Goal: Find specific page/section: Find specific page/section

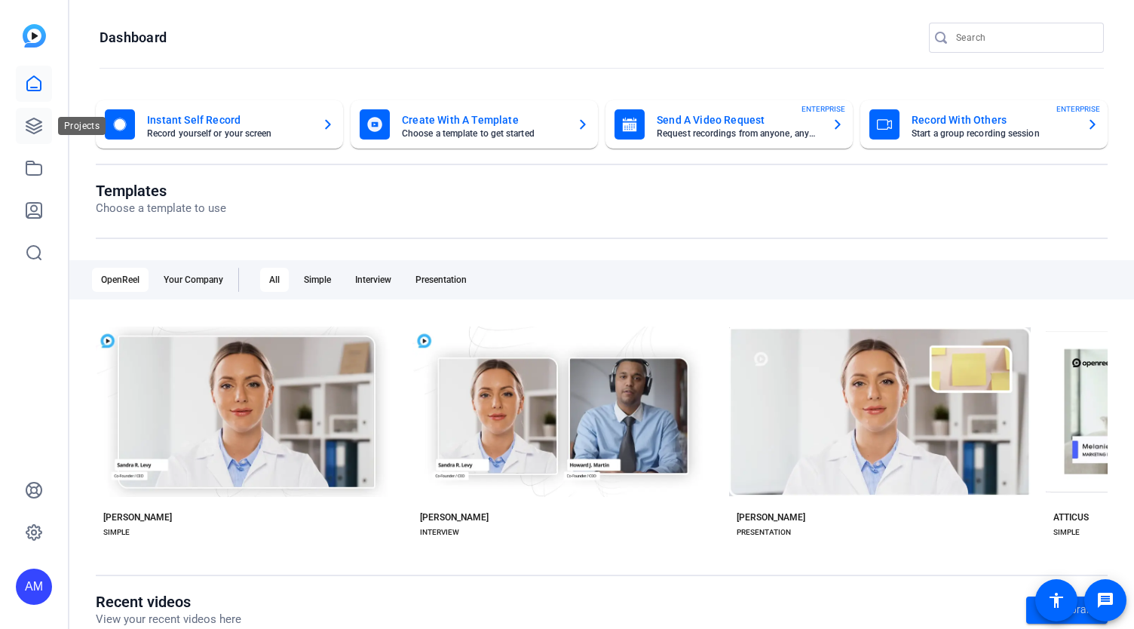
click at [36, 122] on icon at bounding box center [34, 126] width 18 height 18
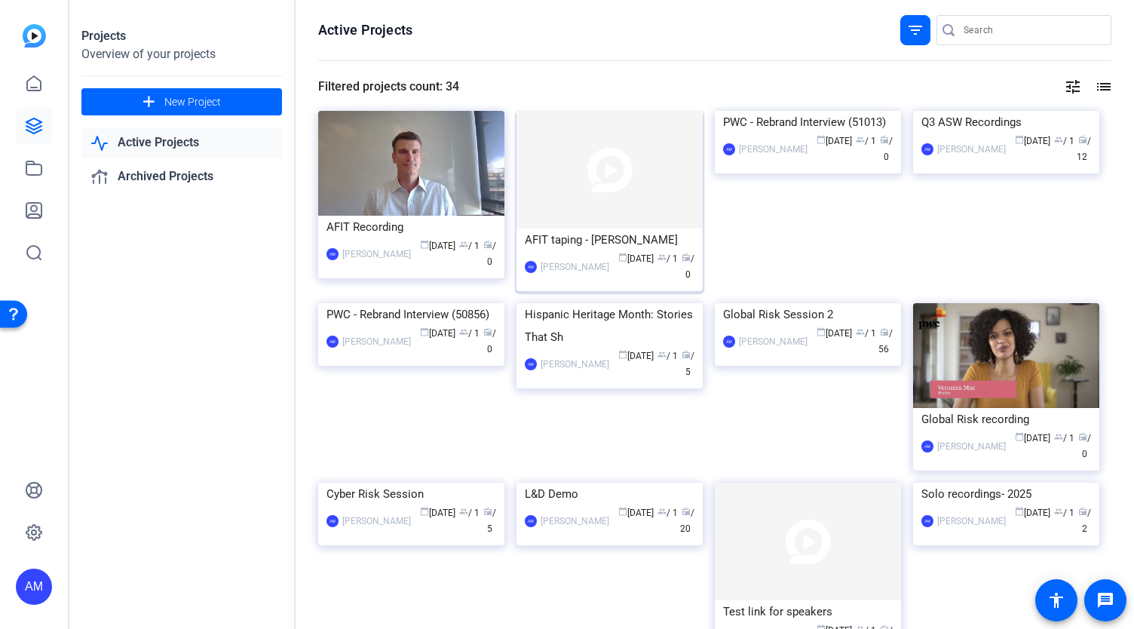
click at [616, 183] on img at bounding box center [609, 170] width 186 height 118
click at [404, 173] on img at bounding box center [411, 163] width 186 height 105
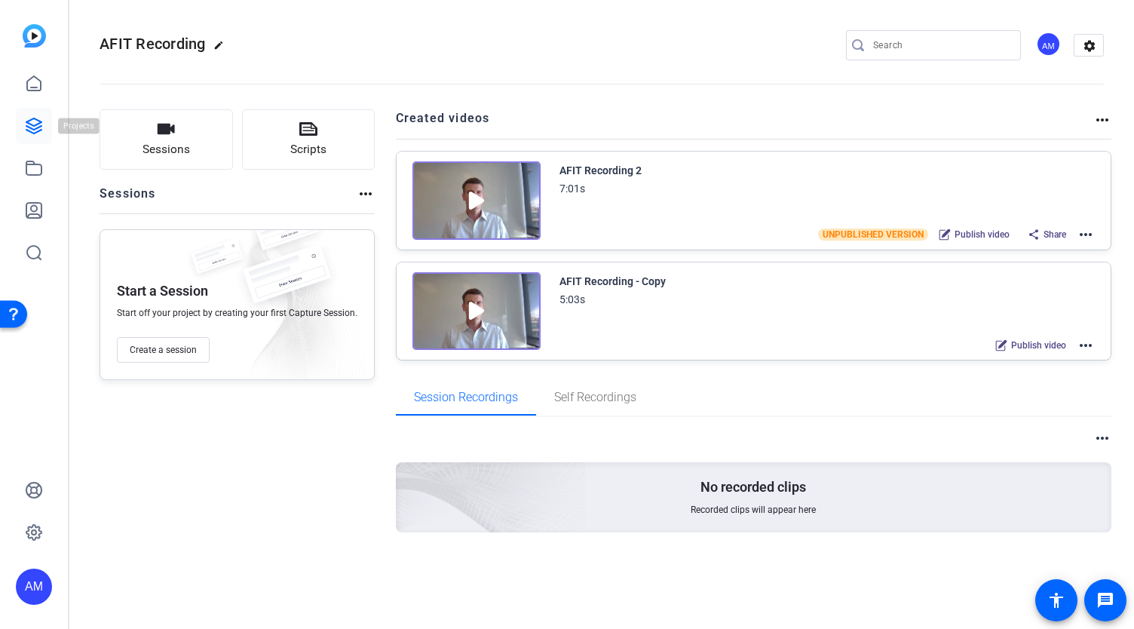
click at [39, 124] on icon at bounding box center [34, 126] width 18 height 18
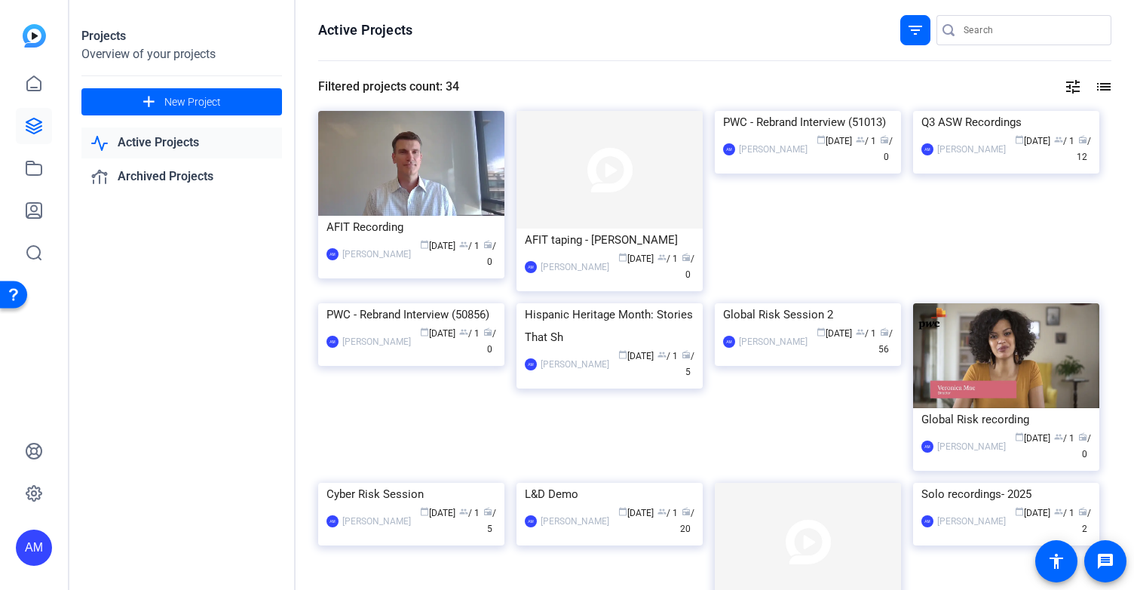
click at [1004, 35] on input "Search" at bounding box center [1031, 30] width 136 height 18
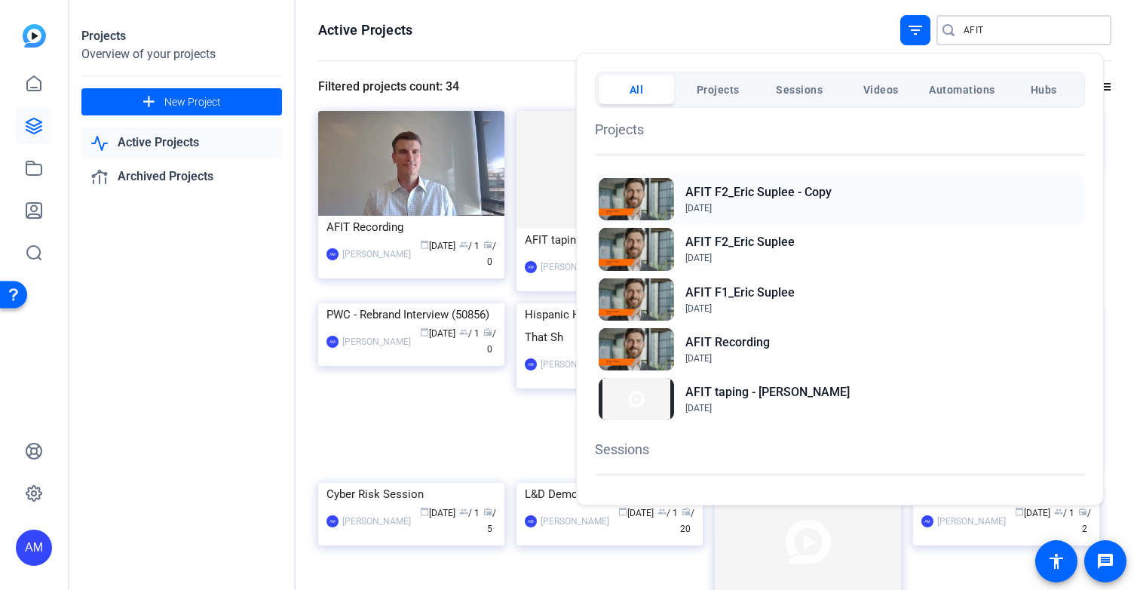
type input "AFIT"
click at [807, 196] on h2 "AFIT F2_Eric Suplee - Copy" at bounding box center [758, 192] width 146 height 18
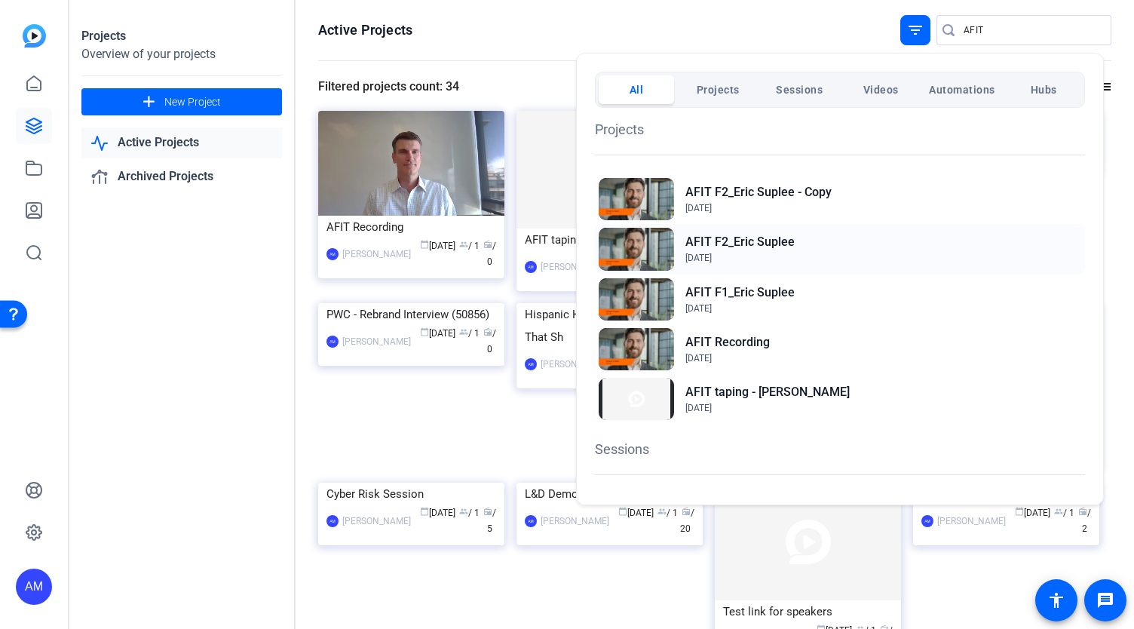
click at [743, 244] on h2 "AFIT F2_Eric Suplee" at bounding box center [739, 242] width 109 height 18
drag, startPoint x: 745, startPoint y: 289, endPoint x: 758, endPoint y: 290, distance: 13.6
click at [758, 290] on h2 "AFIT F1_Eric Suplee" at bounding box center [739, 292] width 109 height 18
click at [604, 33] on div at bounding box center [567, 314] width 1134 height 629
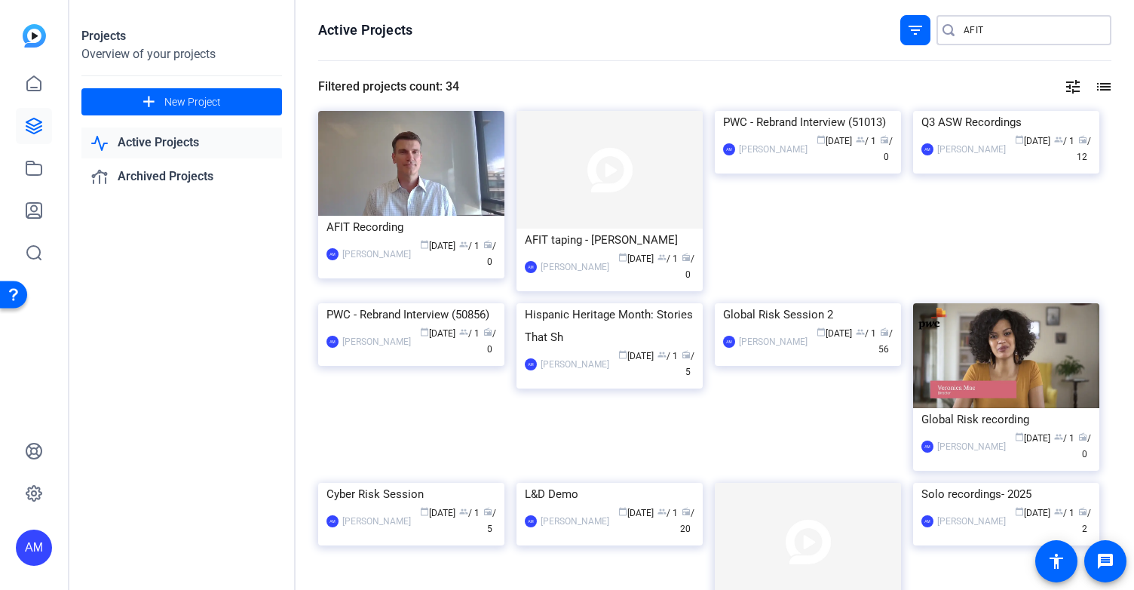
click at [1015, 22] on input "AFIT" at bounding box center [1031, 30] width 136 height 18
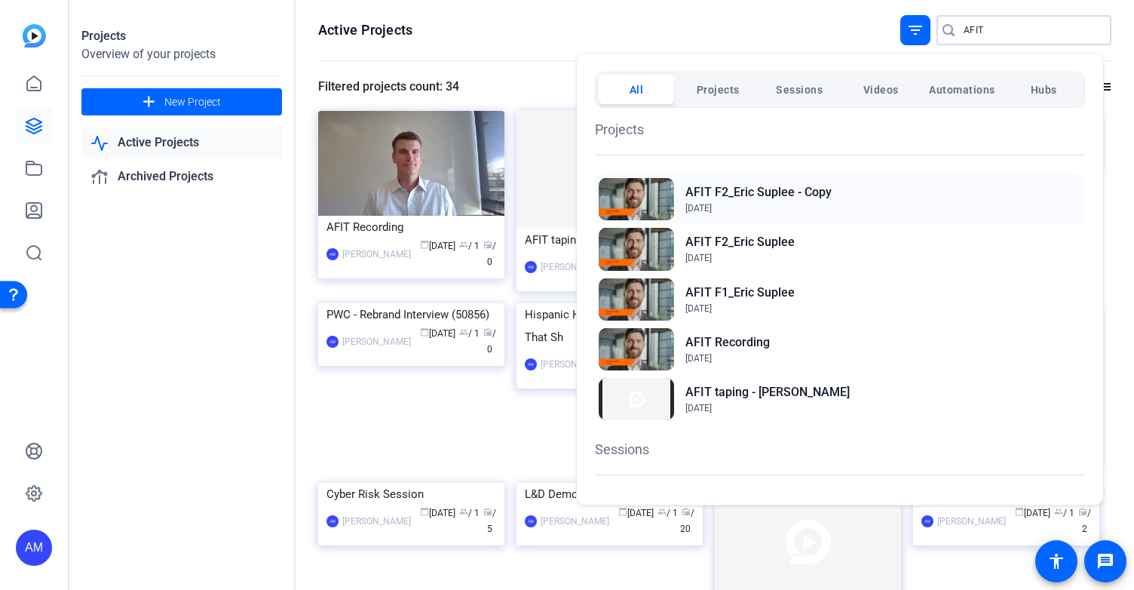
click at [809, 204] on span "[DATE]" at bounding box center [758, 208] width 146 height 14
click at [720, 247] on h2 "AFIT F2_Eric Suplee" at bounding box center [739, 242] width 109 height 18
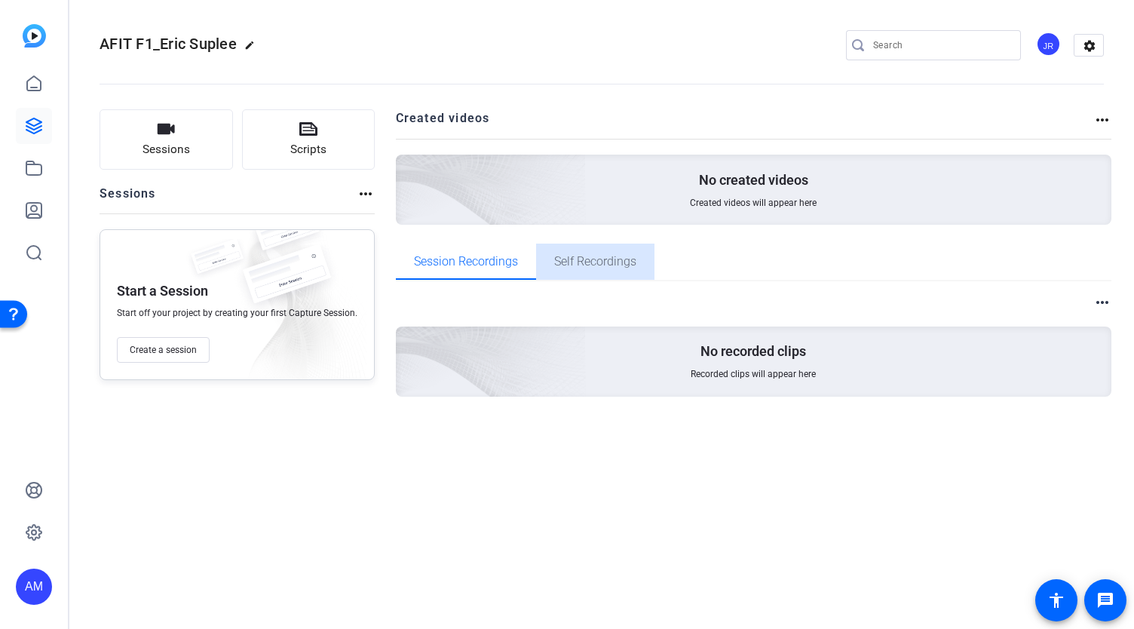
click at [590, 261] on span "Self Recordings" at bounding box center [595, 262] width 82 height 12
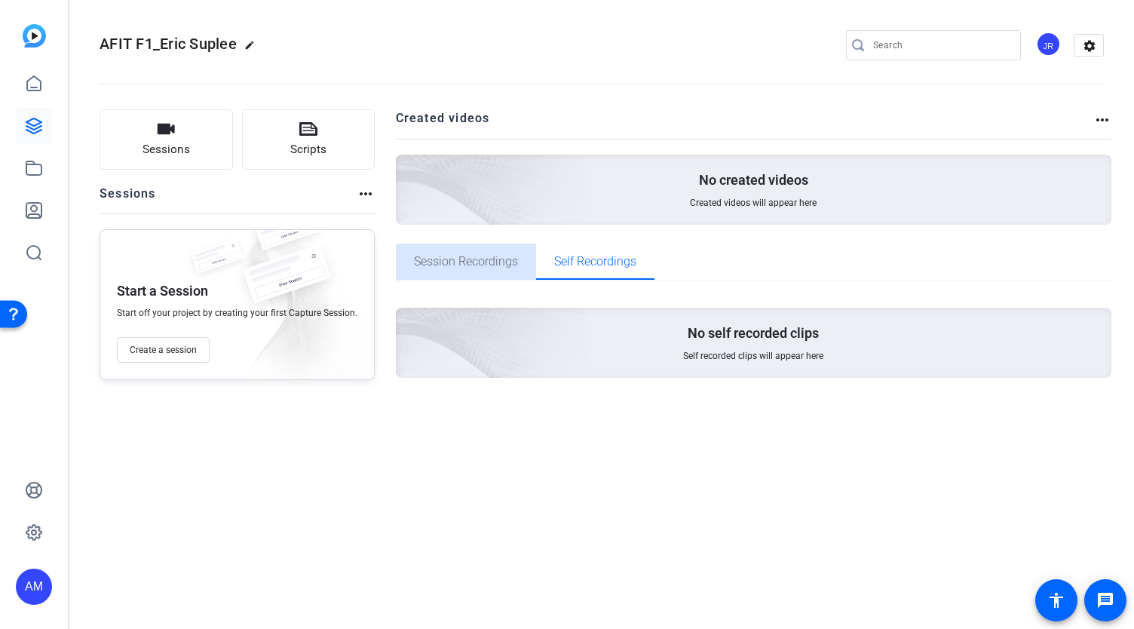
click at [507, 261] on span "Session Recordings" at bounding box center [466, 262] width 104 height 12
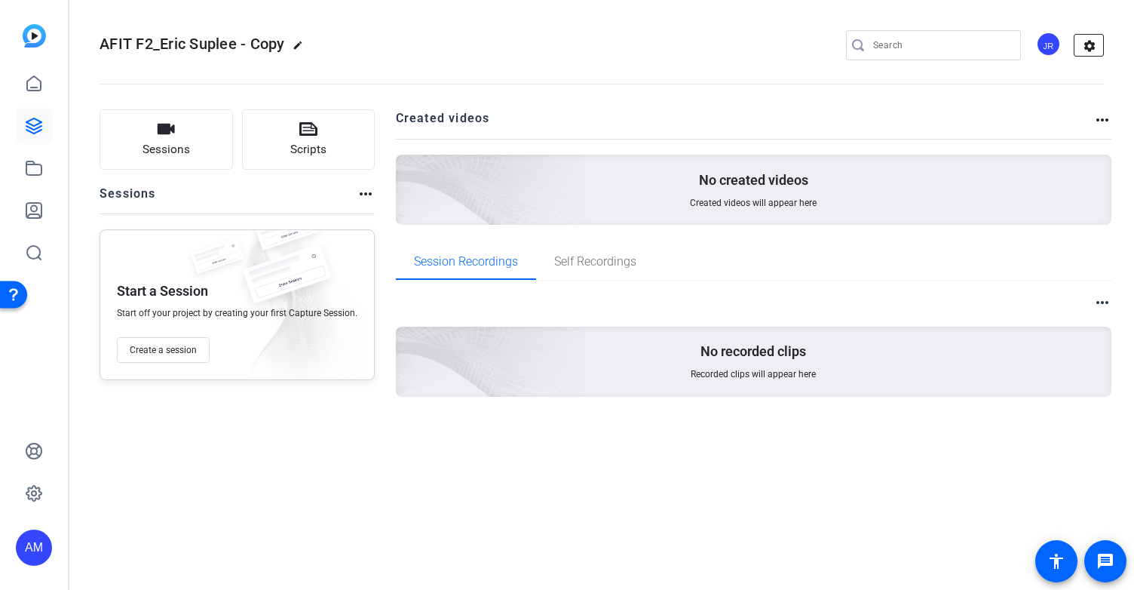
click at [1091, 53] on mat-icon "settings" at bounding box center [1089, 46] width 30 height 23
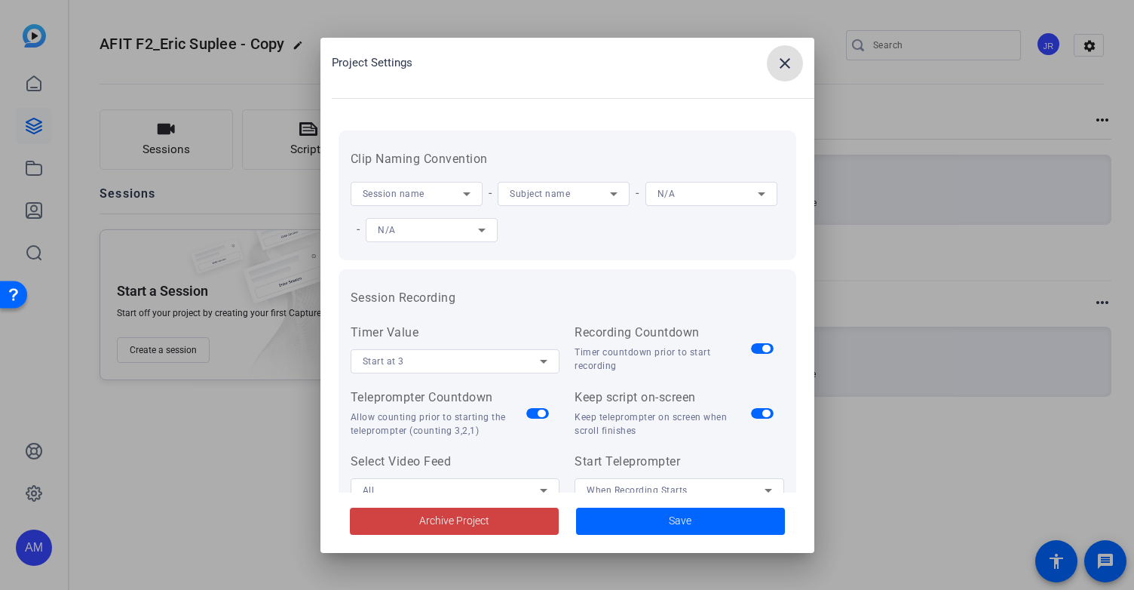
click at [784, 69] on mat-icon "close" at bounding box center [785, 63] width 18 height 18
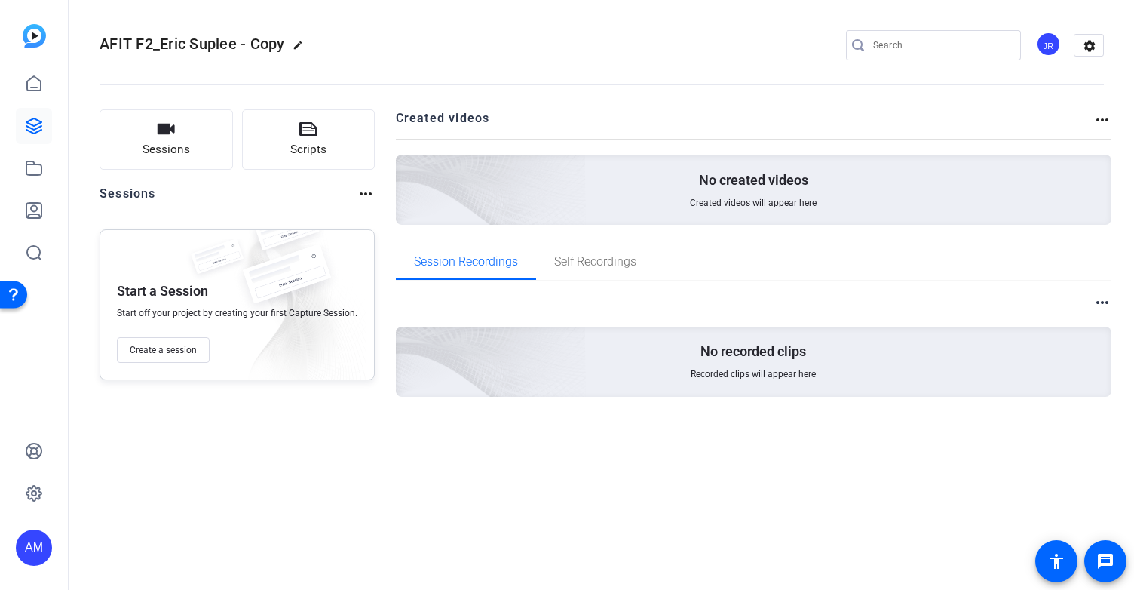
click at [1114, 126] on div "Sessions Scripts Sessions more_horiz Start a Session Start off your project by …" at bounding box center [601, 276] width 1064 height 373
click at [1104, 117] on mat-icon "more_horiz" at bounding box center [1102, 120] width 18 height 18
click at [1099, 120] on div at bounding box center [567, 295] width 1134 height 590
click at [367, 197] on mat-icon "more_horiz" at bounding box center [366, 194] width 18 height 18
click at [1102, 295] on div at bounding box center [567, 295] width 1134 height 590
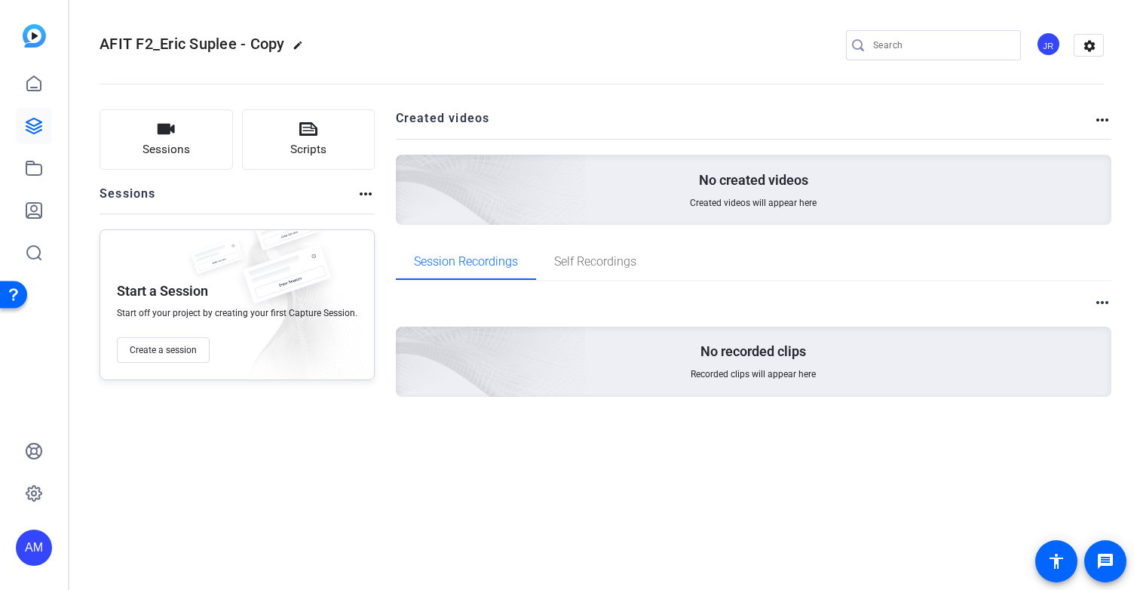
click at [1102, 295] on mat-icon "more_horiz" at bounding box center [1102, 302] width 18 height 18
click at [603, 259] on span "Self Recordings" at bounding box center [595, 262] width 82 height 12
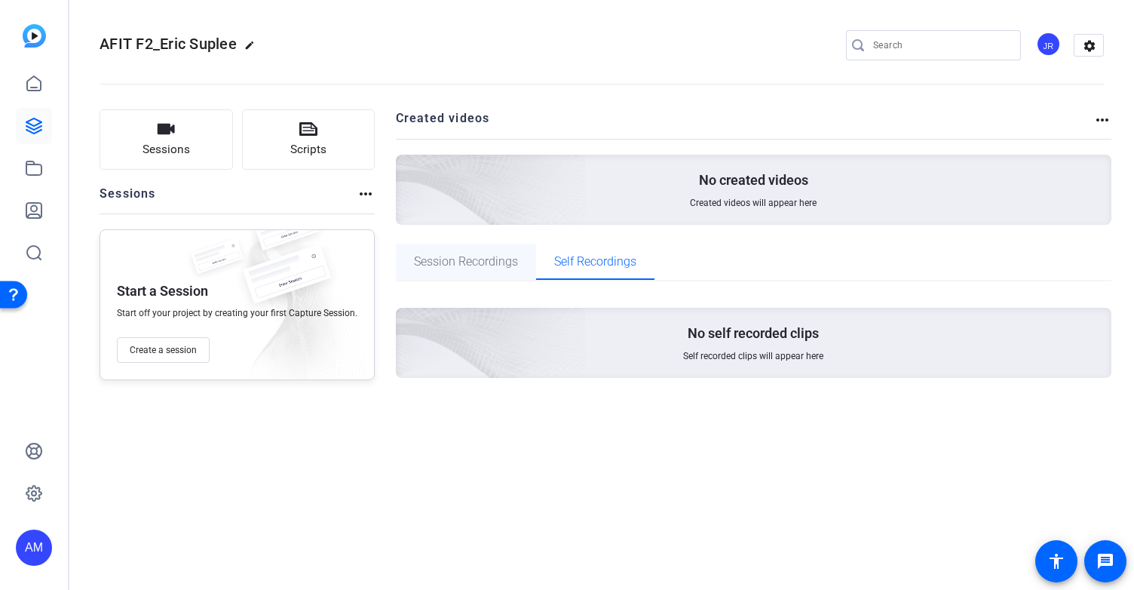
click at [495, 266] on span "Session Recordings" at bounding box center [466, 262] width 104 height 12
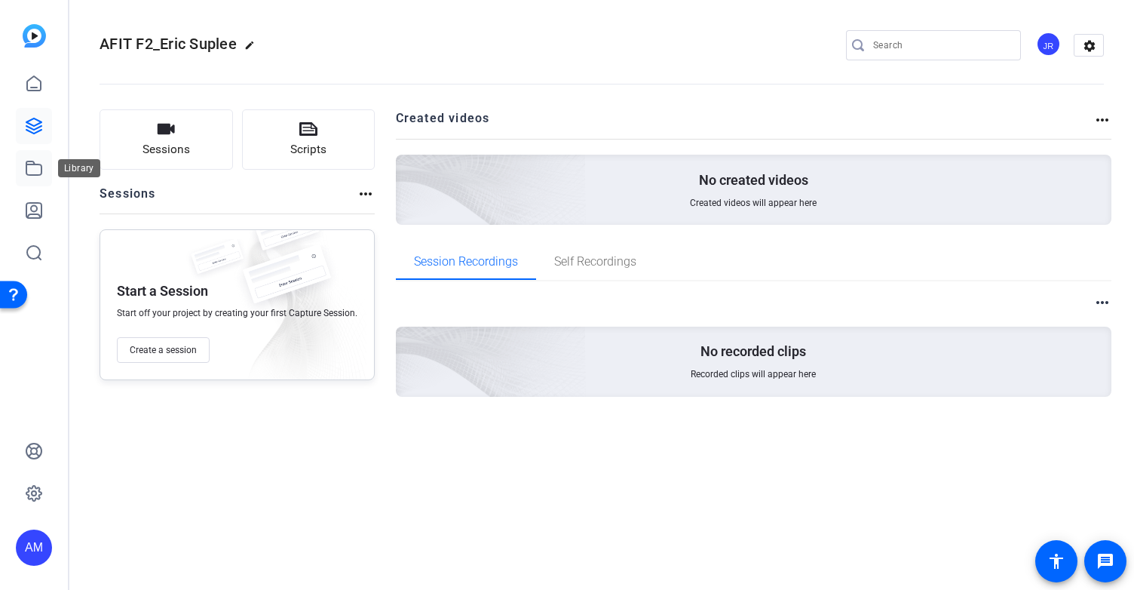
click at [26, 167] on icon at bounding box center [33, 168] width 15 height 14
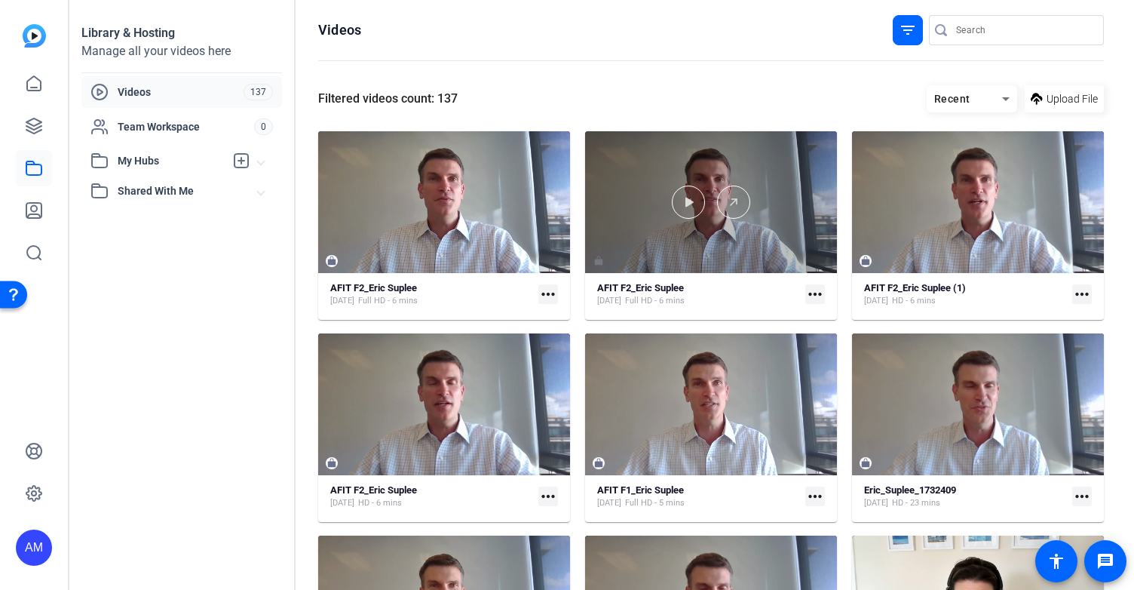
click at [767, 206] on div at bounding box center [711, 201] width 252 height 33
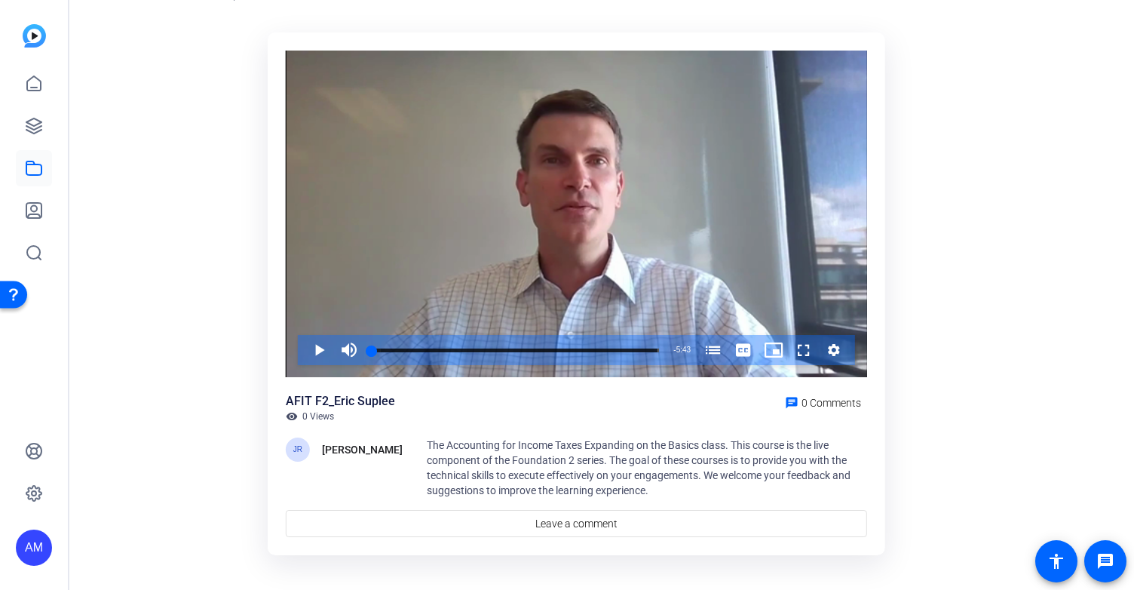
scroll to position [75, 0]
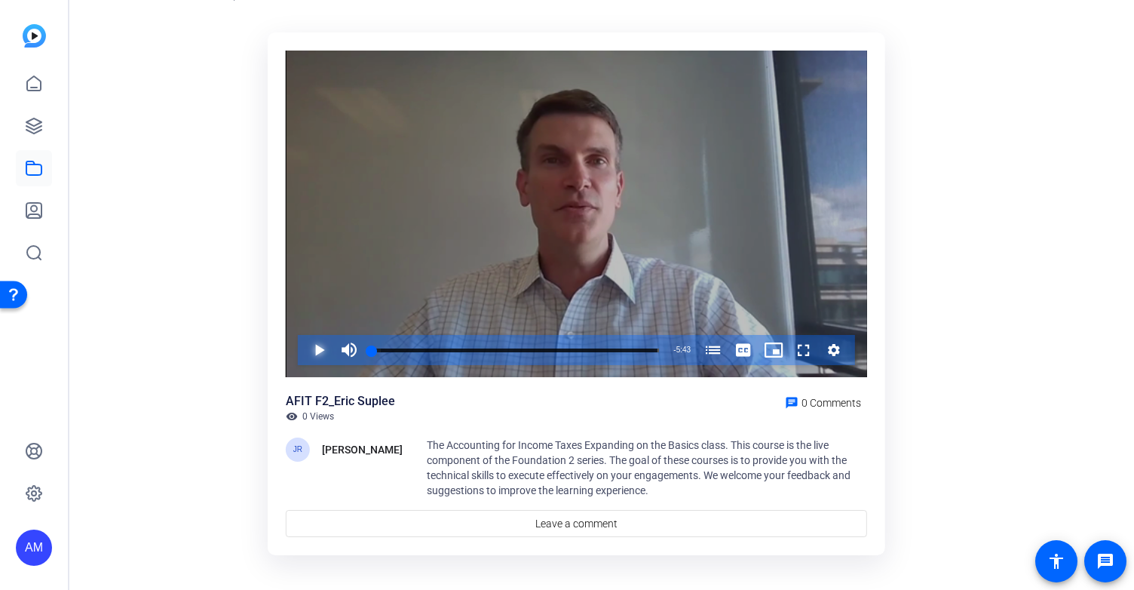
click at [304, 352] on span "Video Player" at bounding box center [304, 350] width 0 height 30
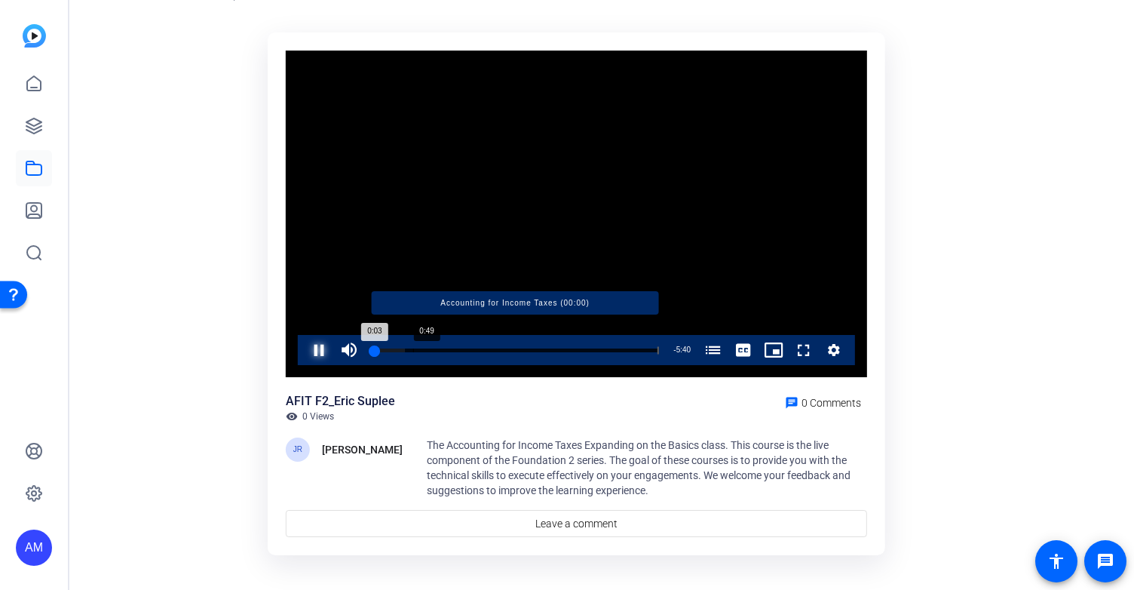
click at [413, 347] on div "Progress Bar" at bounding box center [515, 350] width 287 height 8
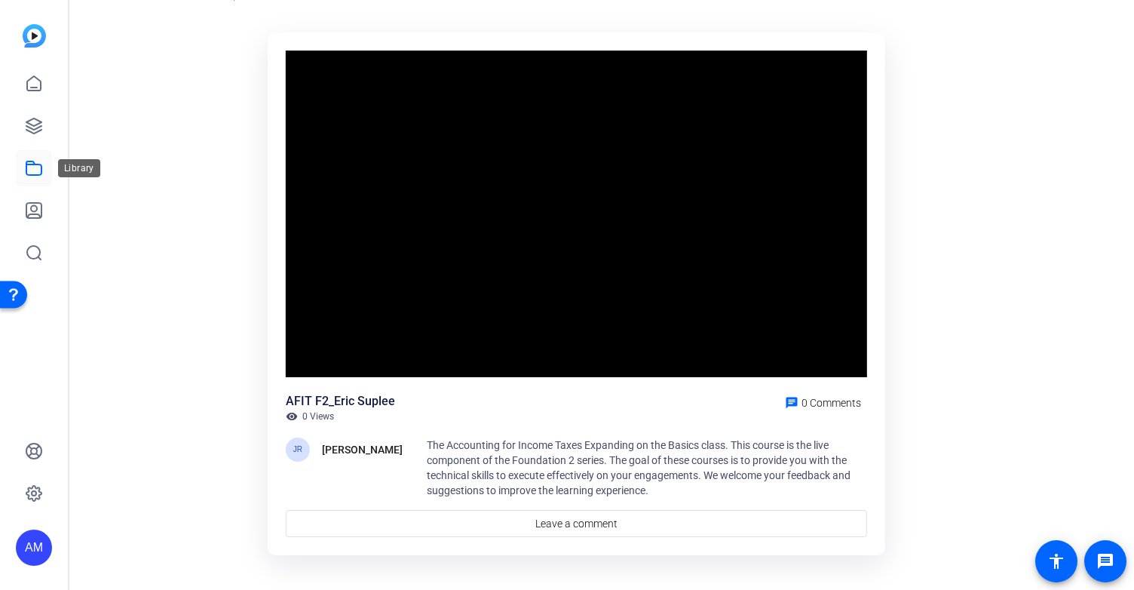
click at [29, 163] on icon at bounding box center [34, 168] width 18 height 18
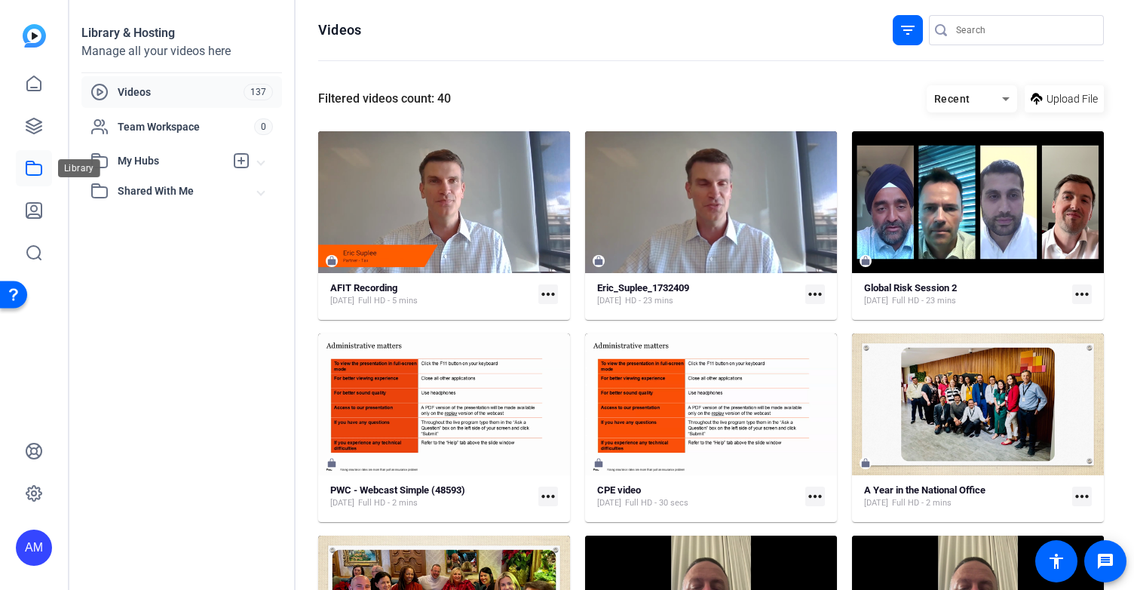
click at [29, 171] on icon at bounding box center [34, 168] width 18 height 18
click at [33, 120] on icon at bounding box center [34, 126] width 18 height 18
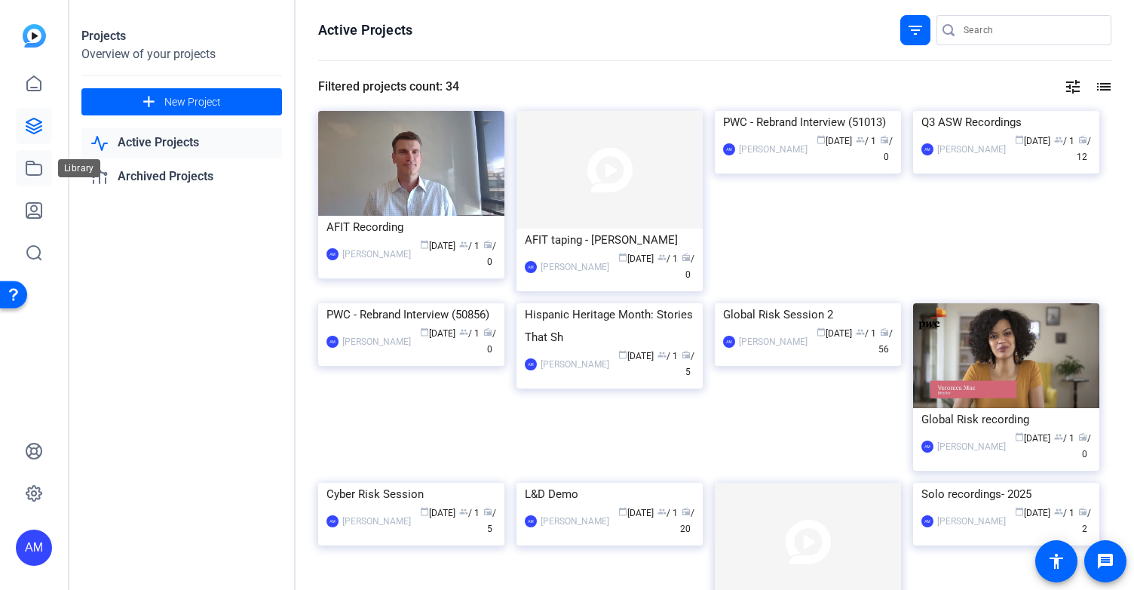
click at [33, 169] on icon at bounding box center [34, 168] width 18 height 18
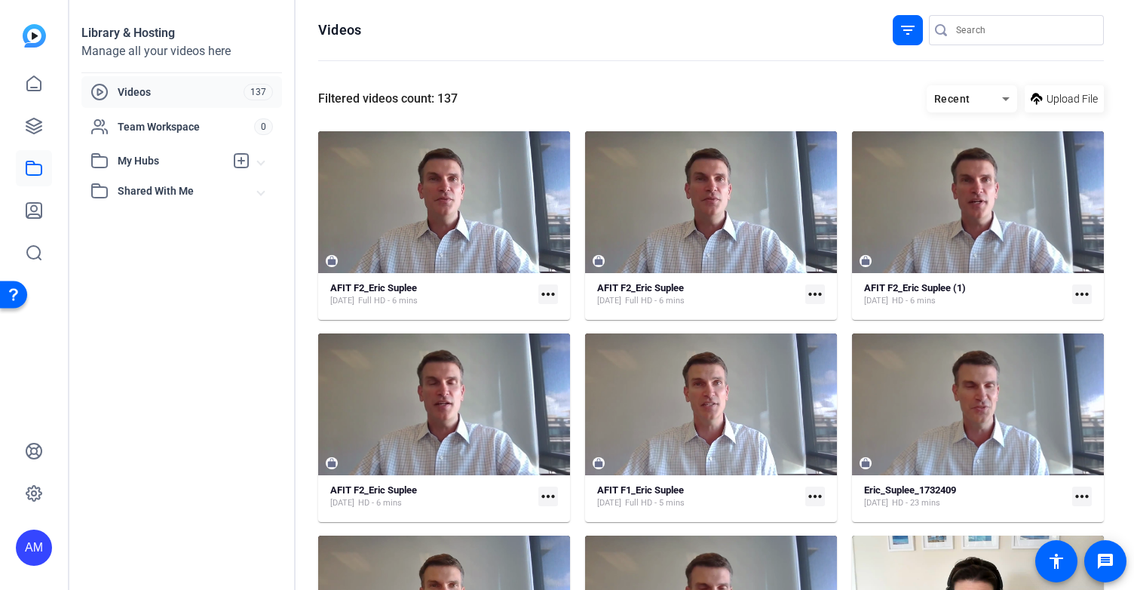
click at [142, 90] on span "Videos" at bounding box center [181, 91] width 126 height 15
